Goal: Task Accomplishment & Management: Use online tool/utility

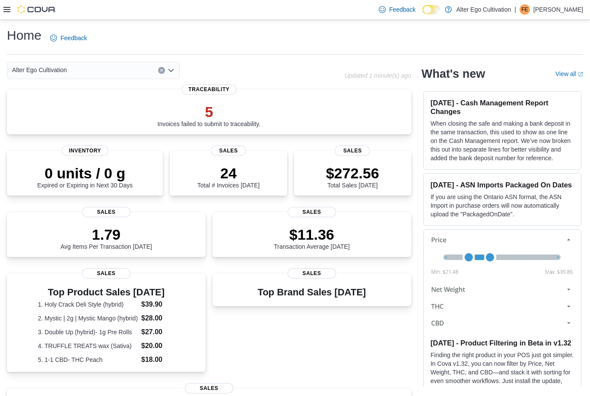
click at [5, 10] on icon at bounding box center [6, 9] width 7 height 7
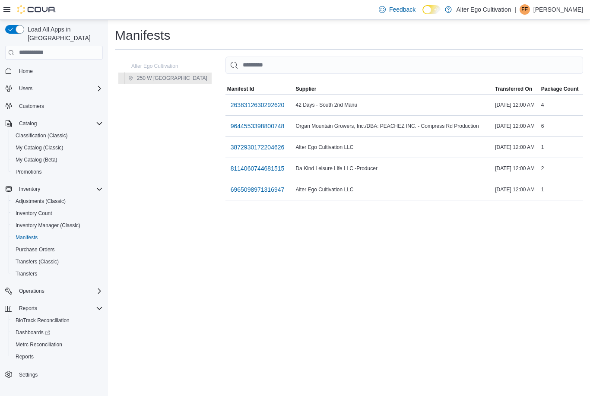
click at [247, 189] on span "6965098971316947" at bounding box center [258, 189] width 54 height 9
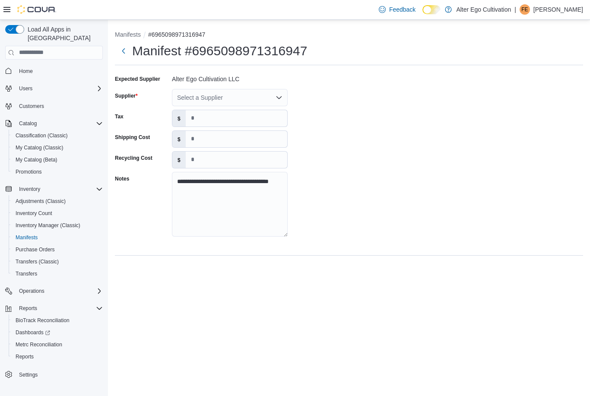
click at [274, 96] on div "Select a Supplier" at bounding box center [230, 97] width 116 height 17
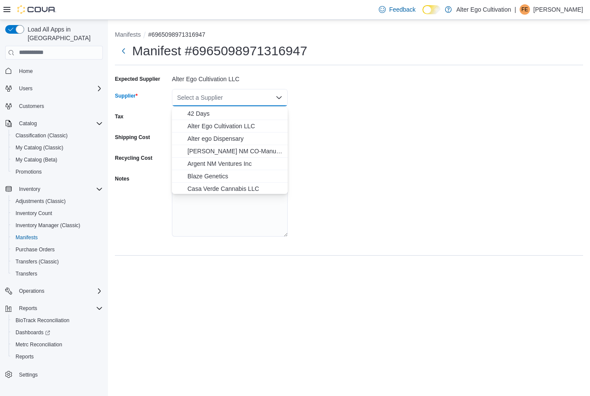
click at [251, 127] on span "Alter Ego Cultivation LLC" at bounding box center [234, 126] width 95 height 9
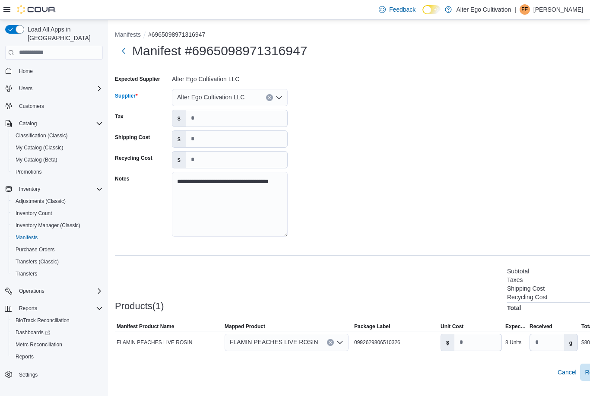
click at [356, 123] on div "**********" at bounding box center [376, 158] width 522 height 173
click at [129, 35] on button "Manifests" at bounding box center [128, 34] width 26 height 7
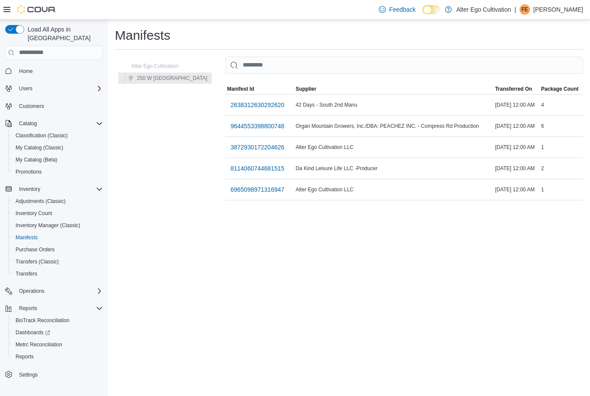
click at [245, 147] on span "3872930172204626" at bounding box center [258, 147] width 54 height 9
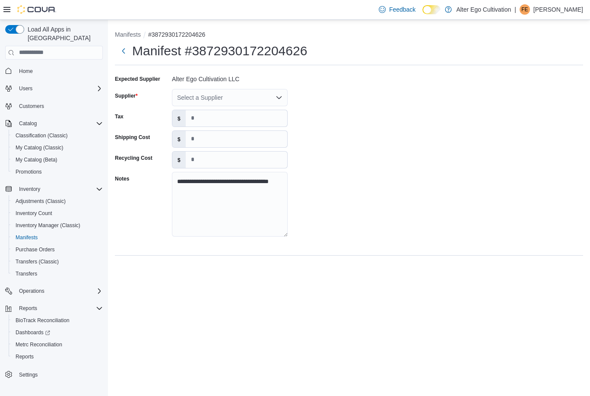
click at [276, 97] on icon "Open list of options" at bounding box center [279, 97] width 7 height 7
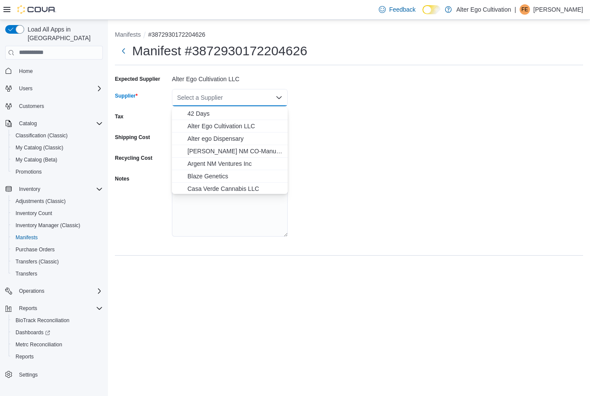
click at [244, 128] on span "Alter Ego Cultivation LLC" at bounding box center [234, 126] width 95 height 9
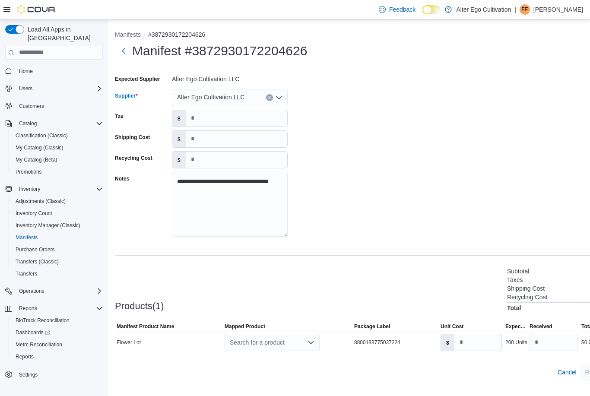
click at [360, 120] on div "**********" at bounding box center [376, 158] width 522 height 173
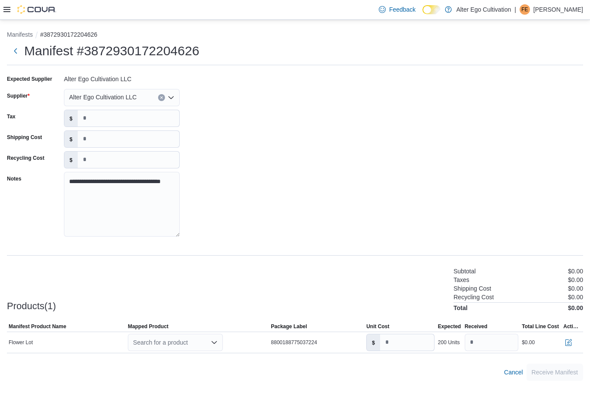
click at [12, 10] on div at bounding box center [29, 9] width 53 height 9
click at [26, 32] on button "Manifests" at bounding box center [20, 34] width 26 height 7
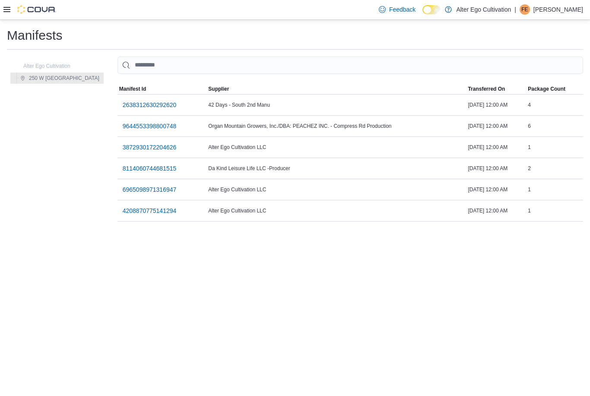
click at [9, 10] on icon at bounding box center [6, 9] width 7 height 5
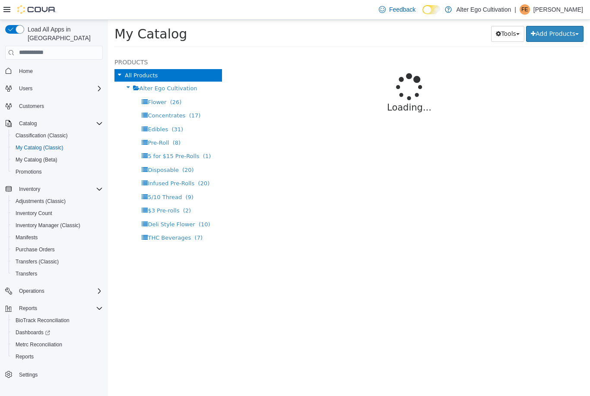
select select "**********"
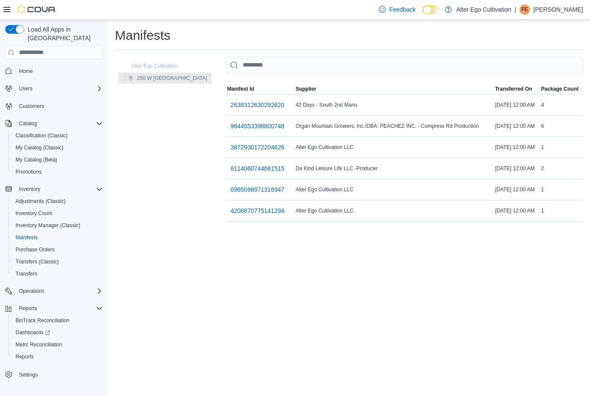
click at [237, 211] on span "4208870775141294" at bounding box center [258, 210] width 54 height 9
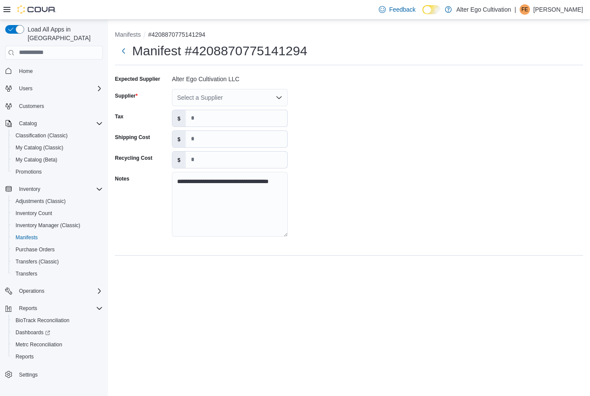
click at [272, 100] on div "Select a Supplier" at bounding box center [230, 97] width 116 height 17
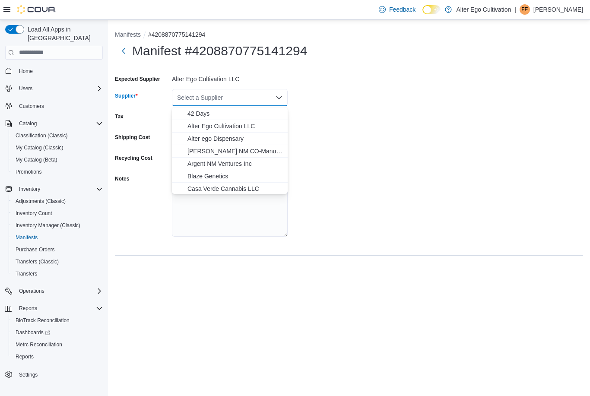
click at [241, 129] on span "Alter Ego Cultivation LLC" at bounding box center [234, 126] width 95 height 9
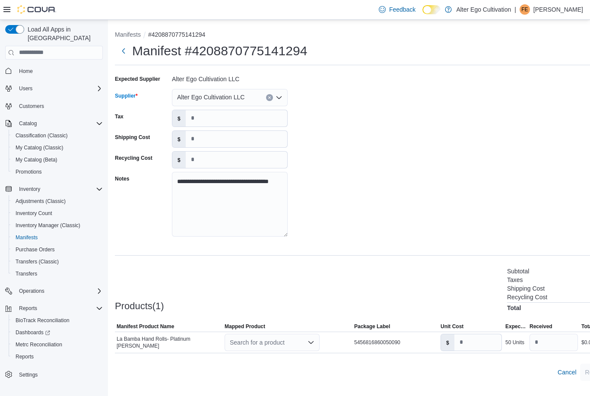
click at [365, 114] on div "**********" at bounding box center [376, 158] width 522 height 173
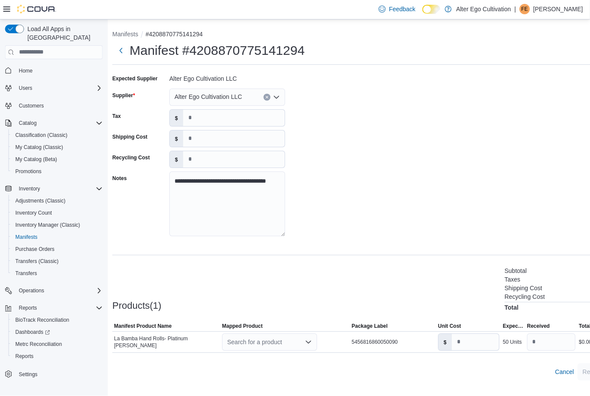
scroll to position [28, 3]
click at [190, 332] on td "Manifest Product Name La Bamba Hand Rolls- Platinum Josh D" at bounding box center [166, 342] width 108 height 21
copy span "La Bamba Hand Rolls"
click at [309, 341] on icon "Open list of options" at bounding box center [308, 342] width 5 height 3
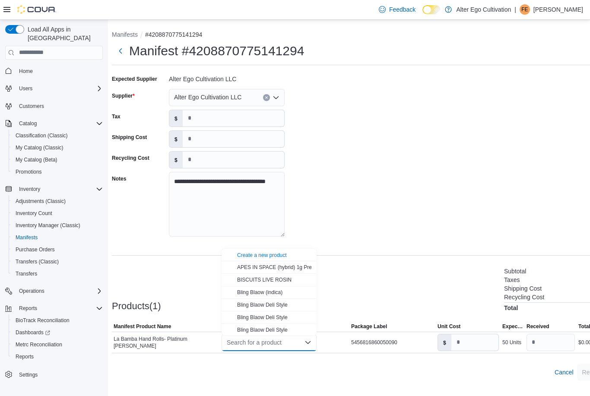
scroll to position [28, 0]
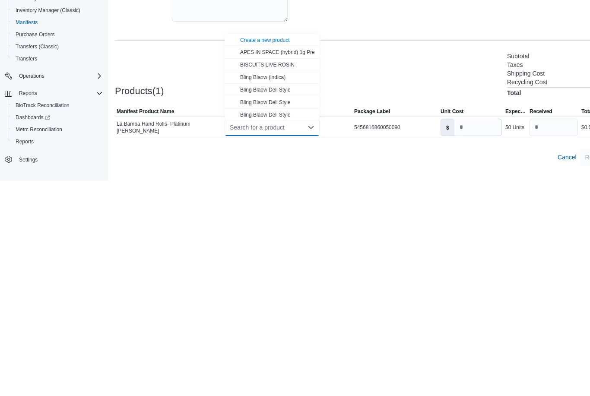
click at [276, 252] on div "Create a new product" at bounding box center [265, 255] width 50 height 7
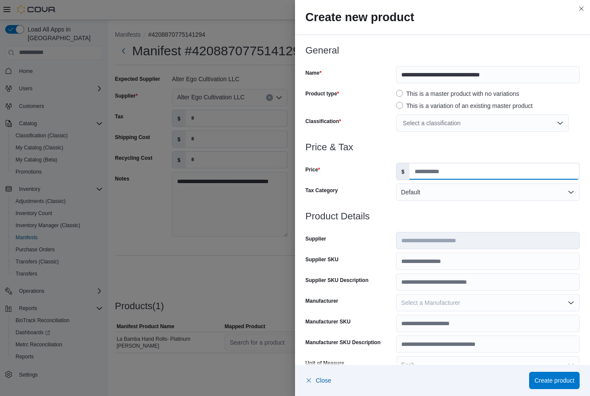
click at [444, 168] on input "Price" at bounding box center [494, 171] width 170 height 16
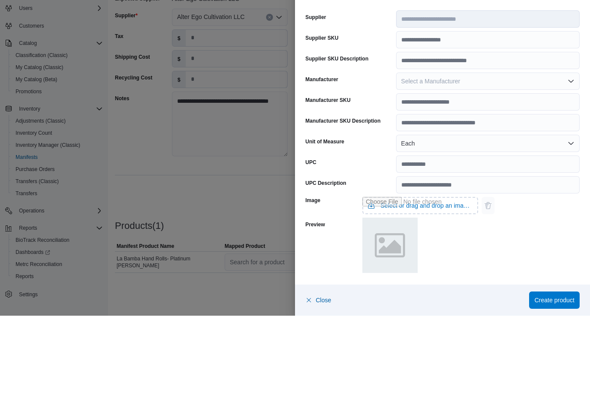
scroll to position [141, 0]
type input "*****"
click at [567, 153] on button "Select a Manufacturer" at bounding box center [488, 161] width 184 height 17
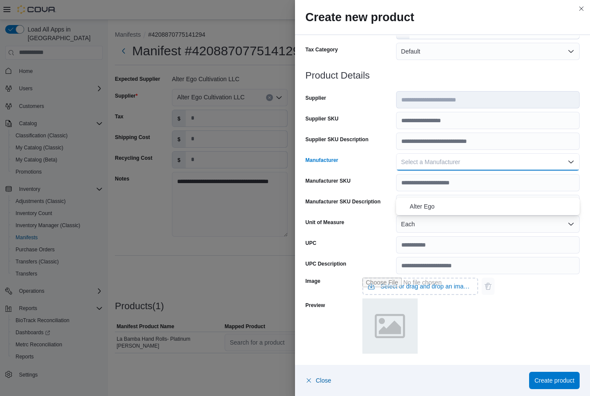
click at [424, 201] on span "Alter Ego" at bounding box center [493, 206] width 166 height 10
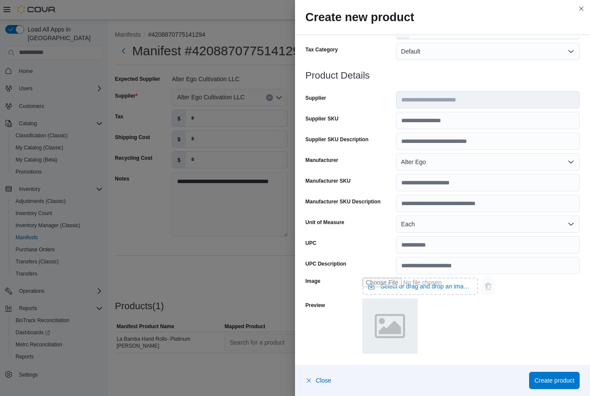
click at [463, 160] on button "Alter Ego" at bounding box center [488, 161] width 184 height 17
click at [570, 223] on button "Each" at bounding box center [488, 224] width 184 height 17
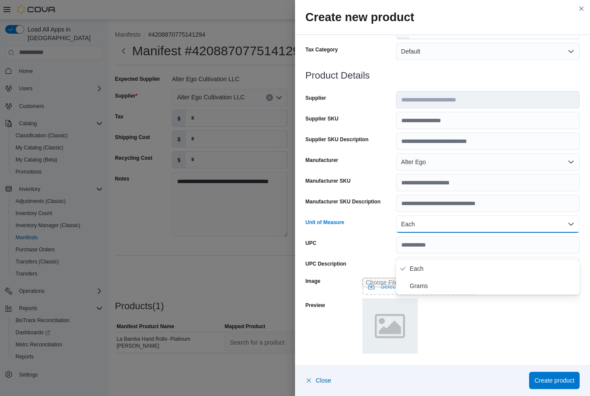
click at [426, 281] on span "Grams" at bounding box center [493, 286] width 166 height 10
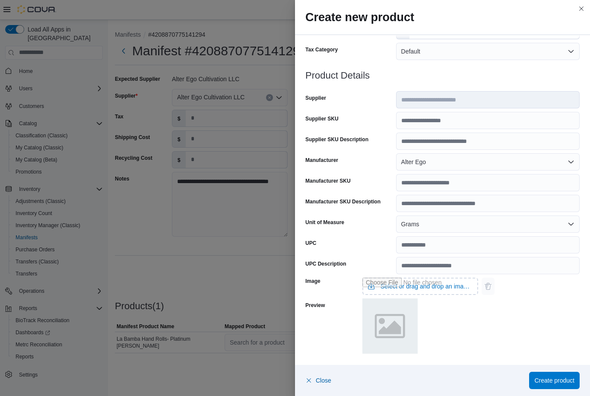
click at [548, 291] on div "Image Select or drag and drop an image file Preview" at bounding box center [442, 314] width 274 height 81
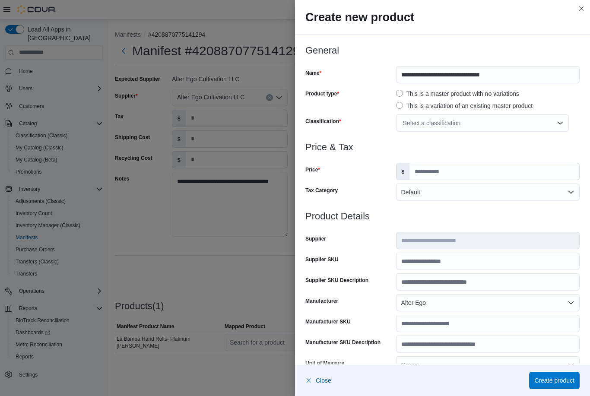
scroll to position [0, 0]
click at [556, 123] on div "Select a classification" at bounding box center [482, 122] width 173 height 17
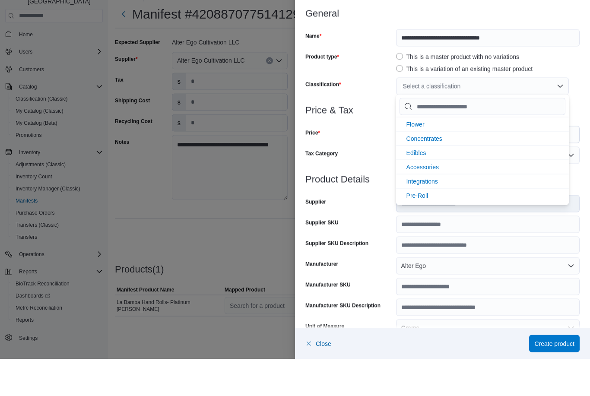
click at [417, 158] on span "Flower" at bounding box center [415, 161] width 18 height 7
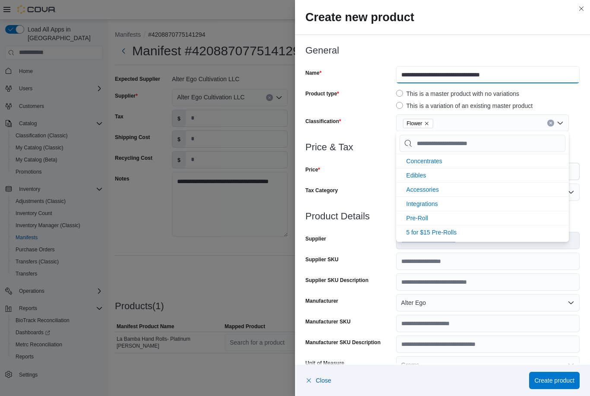
click at [555, 76] on input "**********" at bounding box center [488, 74] width 184 height 17
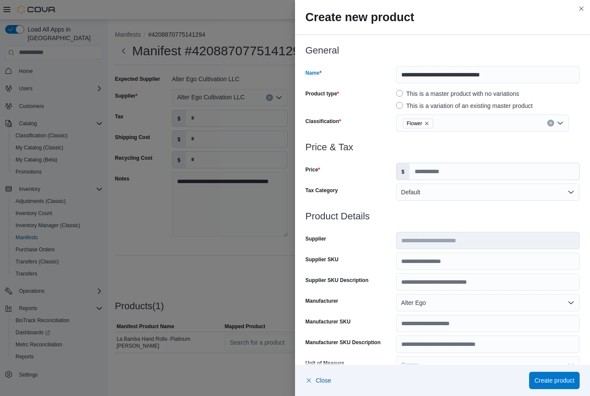
click at [508, 124] on div "Flower" at bounding box center [482, 122] width 173 height 17
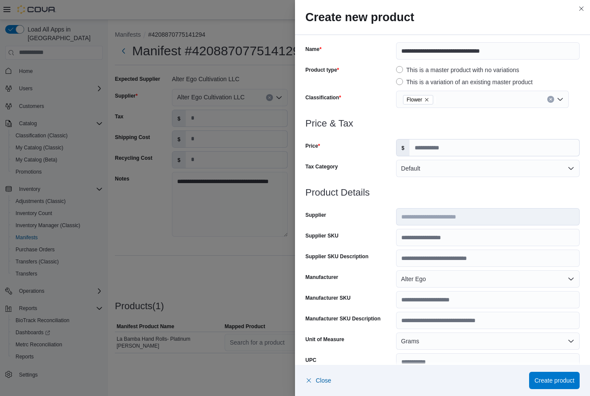
scroll to position [17, 0]
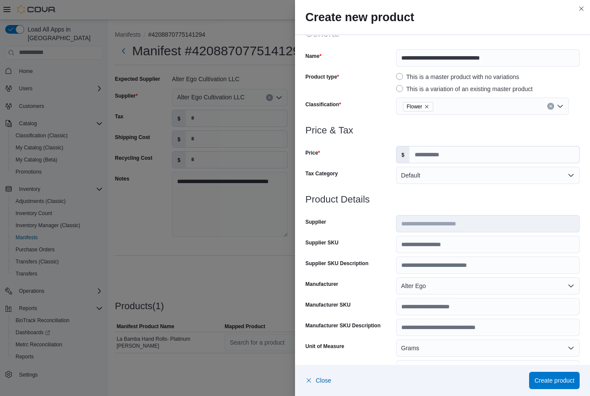
click at [512, 105] on div "Flower" at bounding box center [482, 106] width 173 height 17
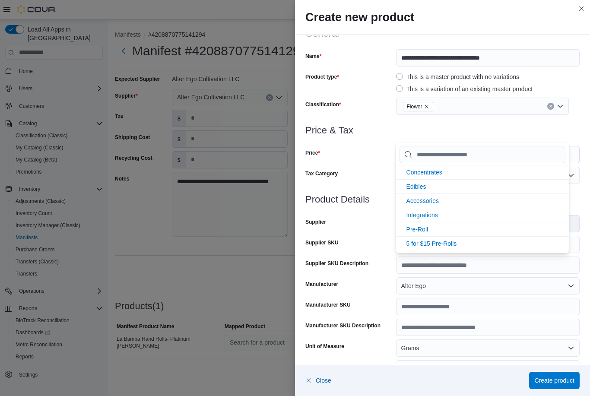
scroll to position [0, 0]
click at [561, 72] on div "This is a master product with no variations" at bounding box center [488, 77] width 184 height 10
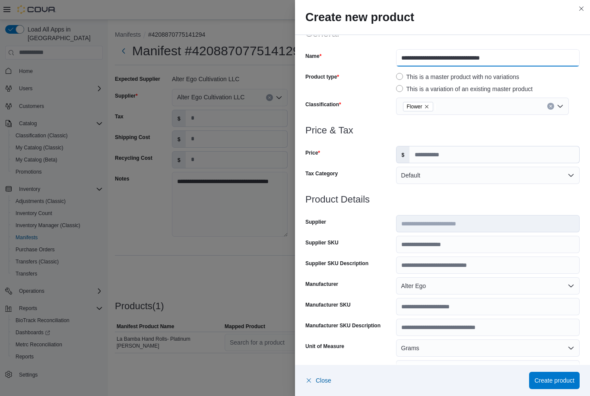
click at [540, 55] on input "**********" at bounding box center [488, 57] width 184 height 17
type input "**********"
